Goal: Find contact information: Find contact information

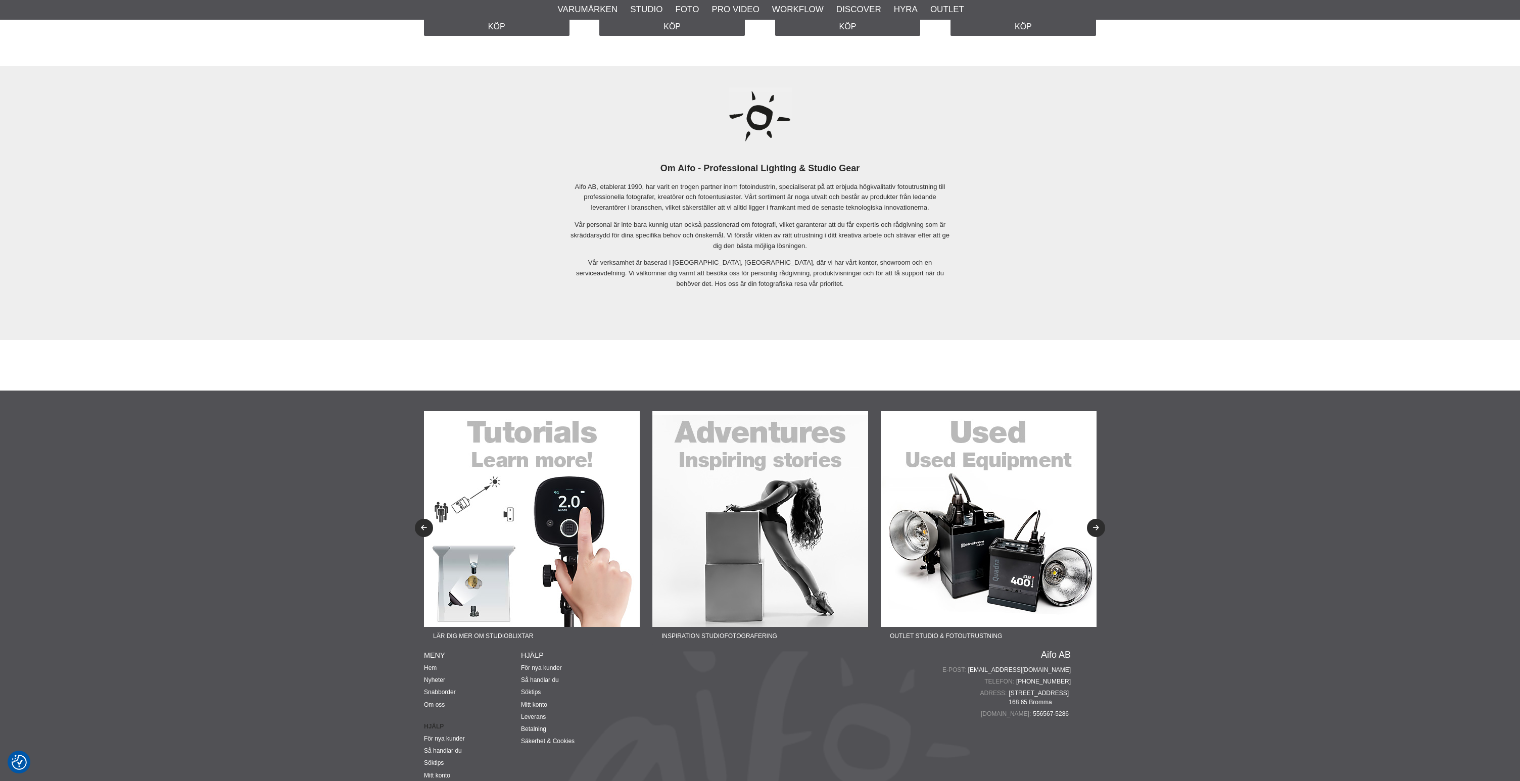
scroll to position [2179, 0]
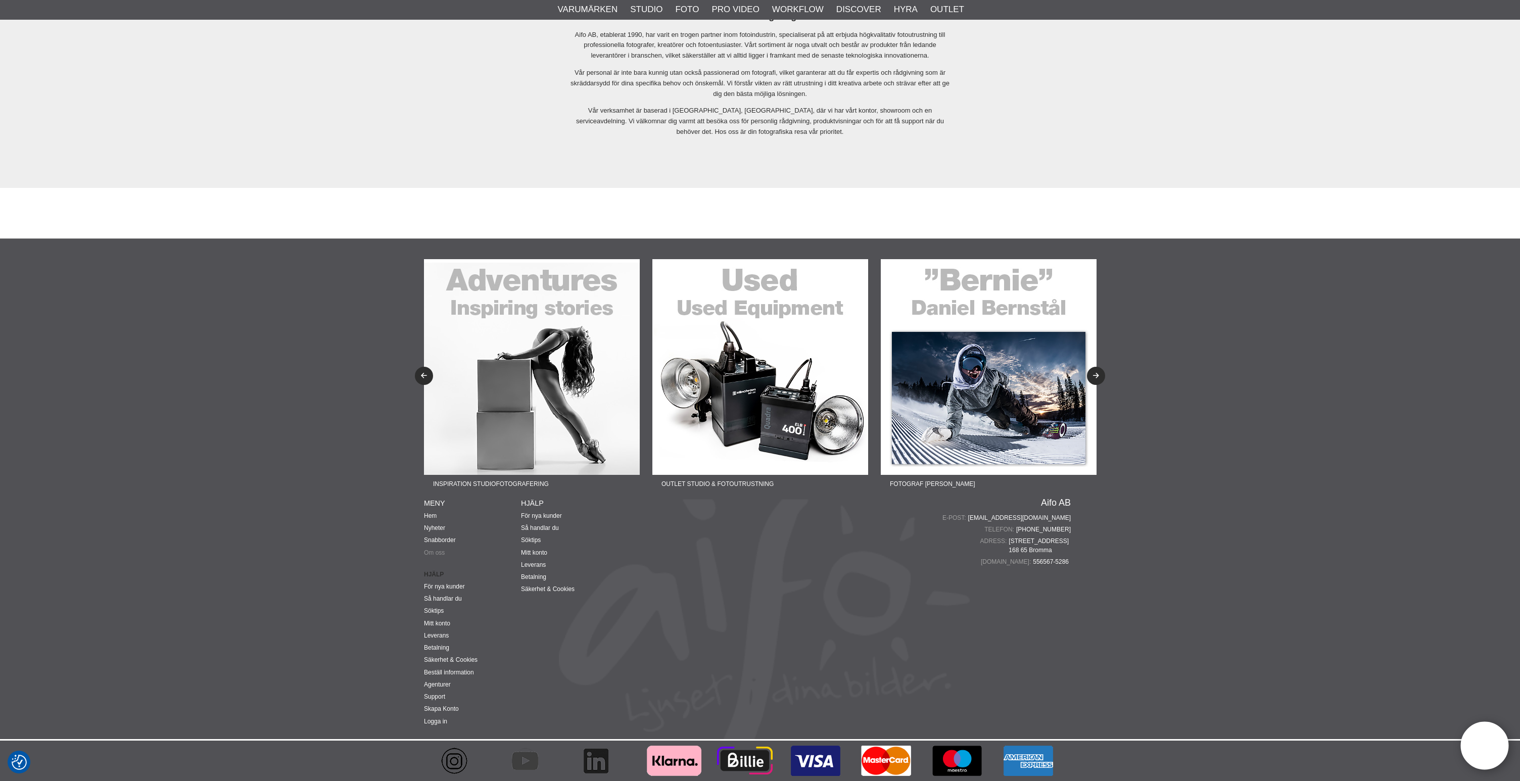
click at [437, 551] on link "Om oss" at bounding box center [434, 552] width 21 height 7
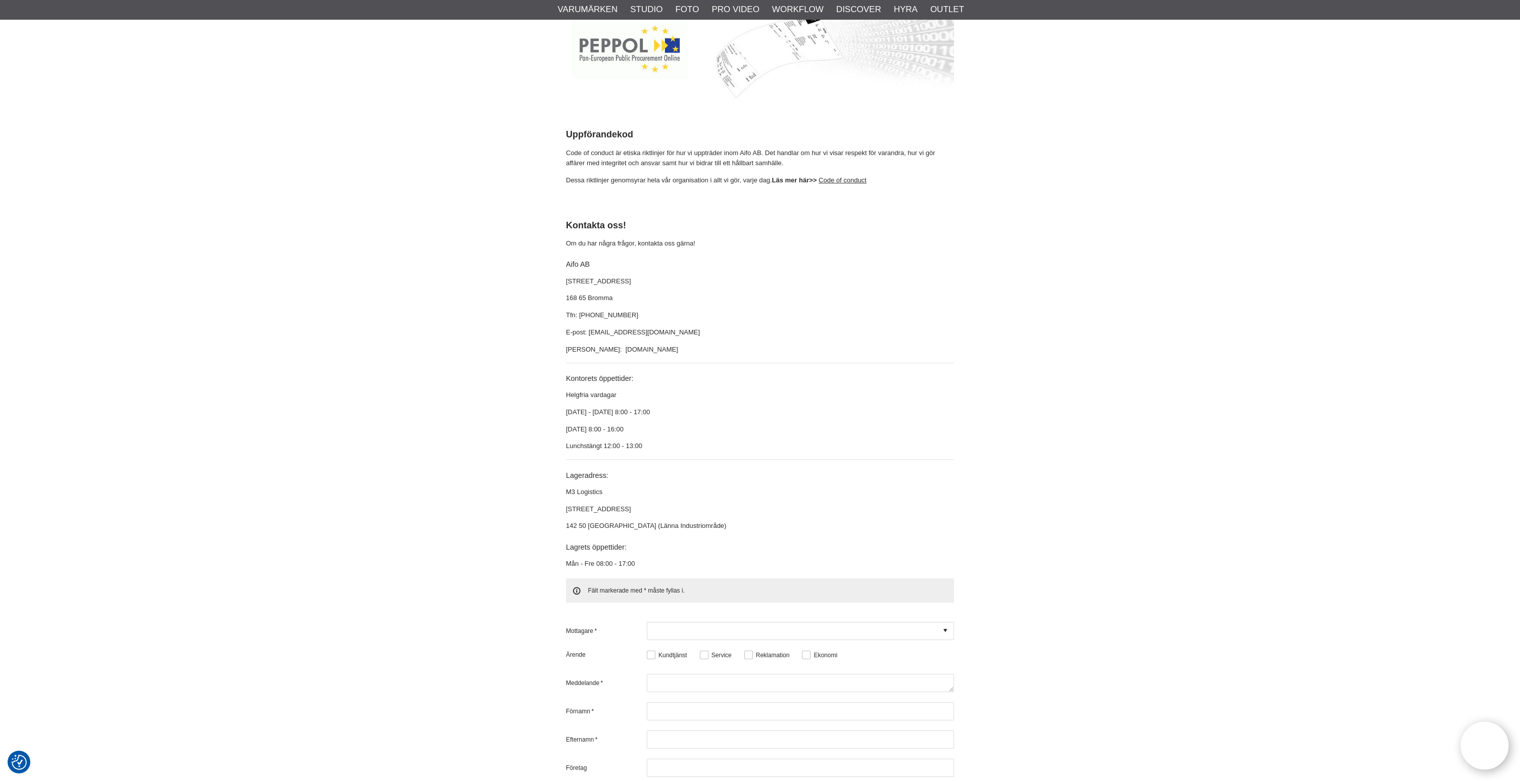
scroll to position [2674, 0]
drag, startPoint x: 630, startPoint y: 497, endPoint x: 557, endPoint y: 476, distance: 75.8
copy div "M3 Logistics [STREET_ADDRESS]"
